Goal: Task Accomplishment & Management: Use online tool/utility

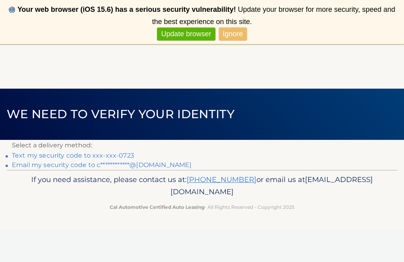
click at [238, 30] on link "Ignore" at bounding box center [233, 34] width 28 height 13
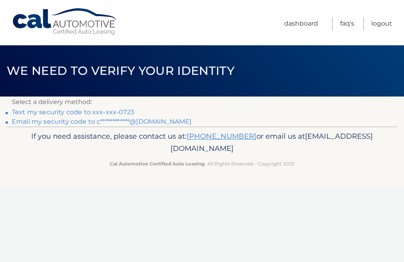
click at [10, 112] on section "**********" at bounding box center [202, 112] width 404 height 30
click at [39, 112] on link "Text my security code to xxx-xxx-0723" at bounding box center [73, 111] width 122 height 7
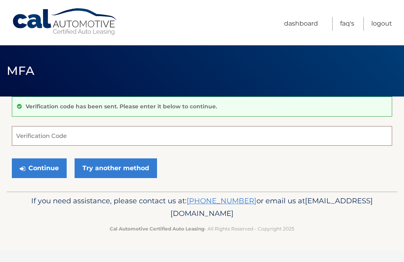
click at [33, 135] on input "Verification Code" at bounding box center [202, 136] width 380 height 20
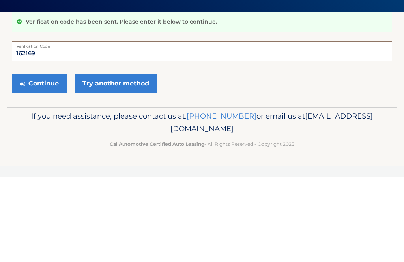
type input "162169"
click at [39, 159] on button "Continue" at bounding box center [39, 169] width 55 height 20
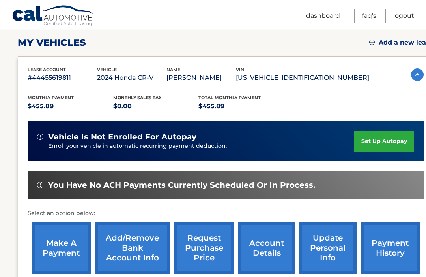
scroll to position [108, 0]
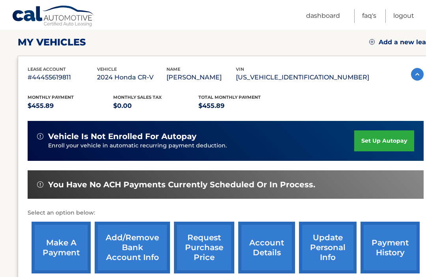
click at [65, 239] on link "make a payment" at bounding box center [61, 247] width 59 height 52
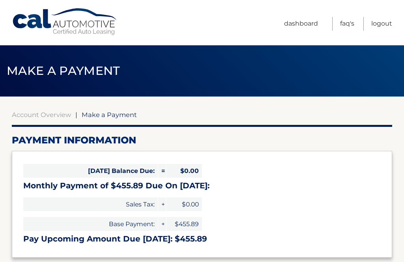
select select "MGZjMzY5MDQtZmE0NS00OWFmLTk3ZWUtYTM4YWJjODExMTg1"
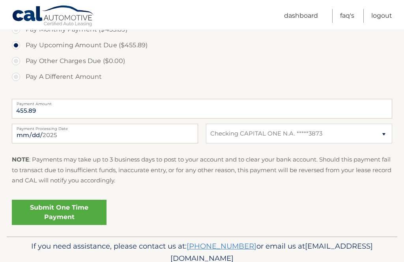
scroll to position [274, 0]
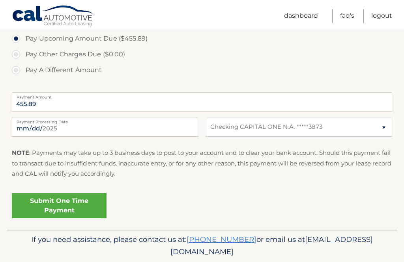
click at [72, 200] on link "Submit One Time Payment" at bounding box center [59, 205] width 95 height 25
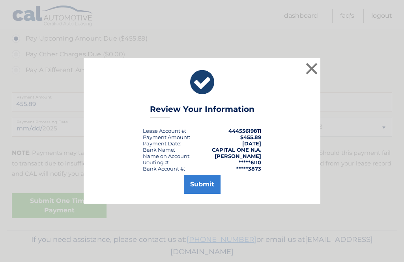
click at [206, 194] on button "Submit" at bounding box center [202, 184] width 37 height 19
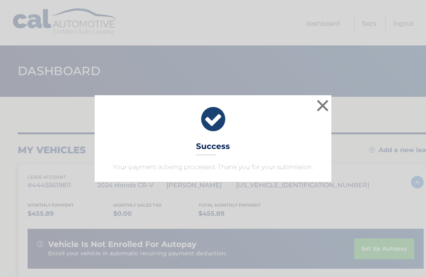
click at [322, 106] on button "×" at bounding box center [323, 105] width 16 height 16
